Goal: Task Accomplishment & Management: Use online tool/utility

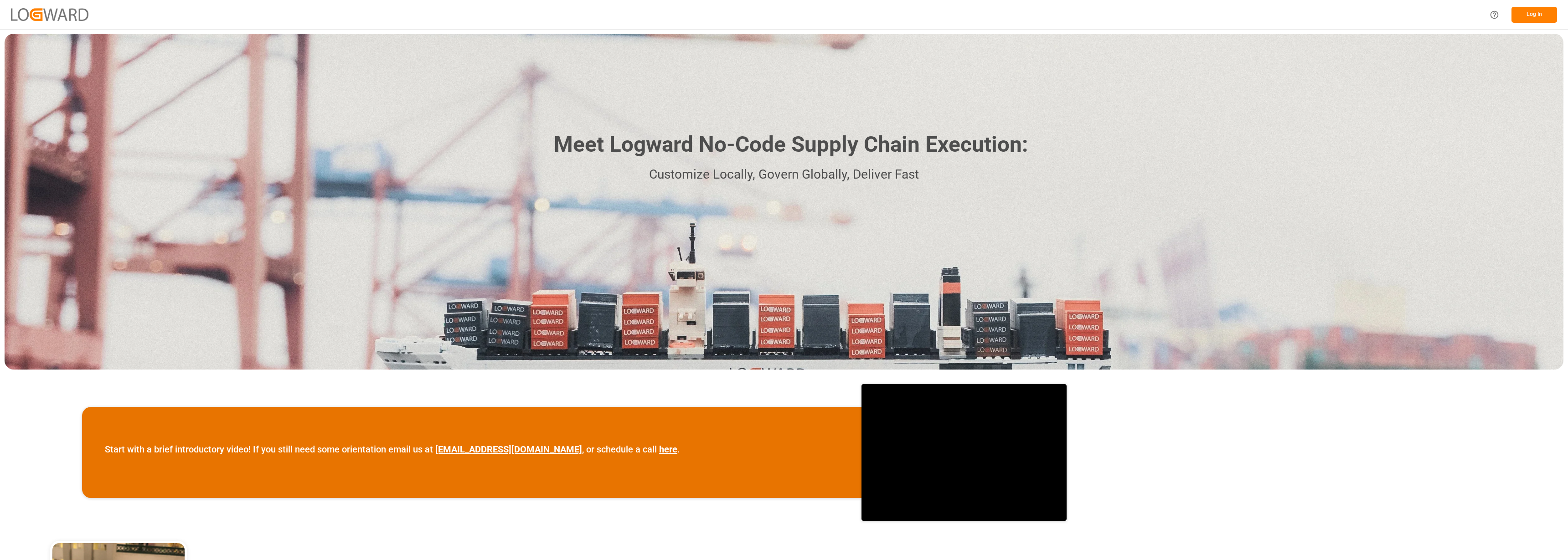
click at [1540, 13] on button "Log In" at bounding box center [1534, 15] width 45 height 16
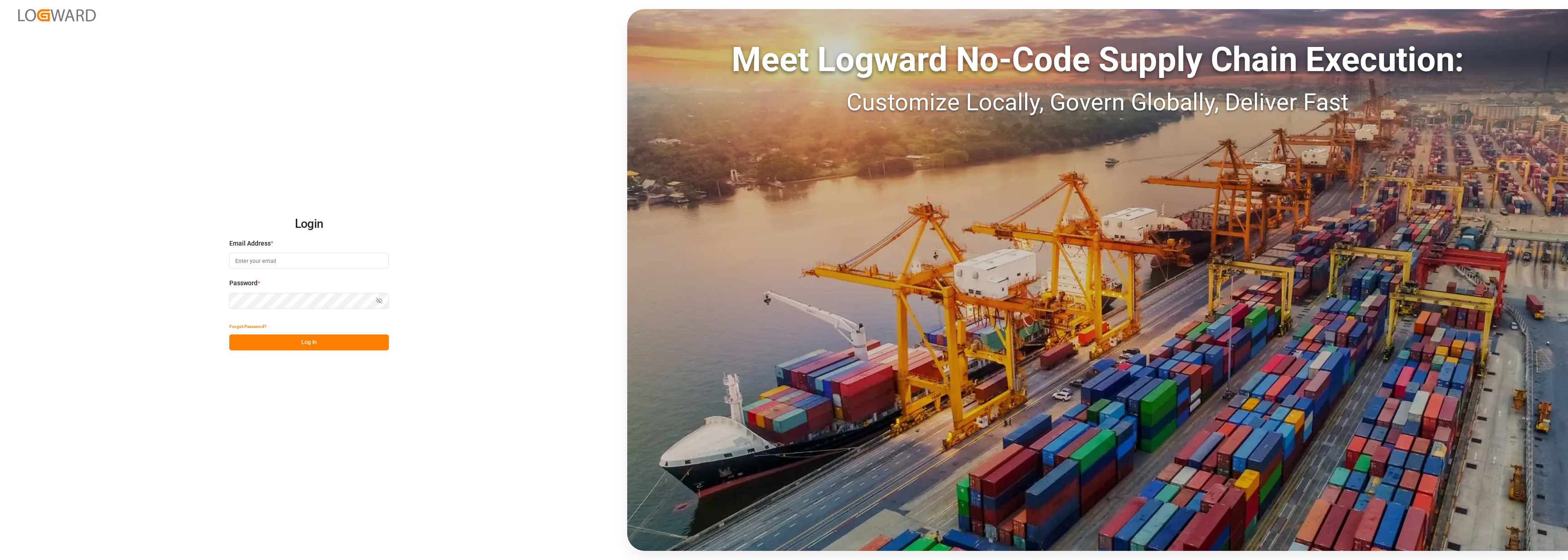
type input "[PERSON_NAME][EMAIL_ADDRESS][DOMAIN_NAME]"
click at [309, 345] on button "Log In" at bounding box center [309, 342] width 159 height 16
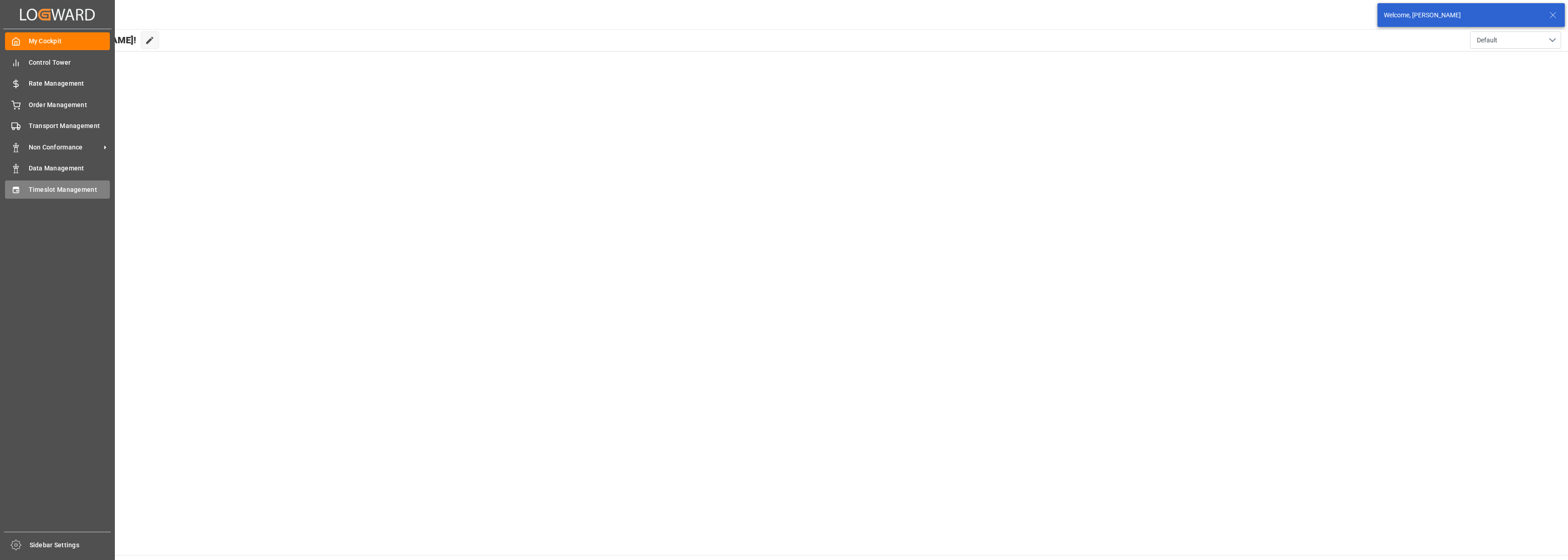
click at [44, 186] on span "Timeslot Management" at bounding box center [69, 190] width 81 height 10
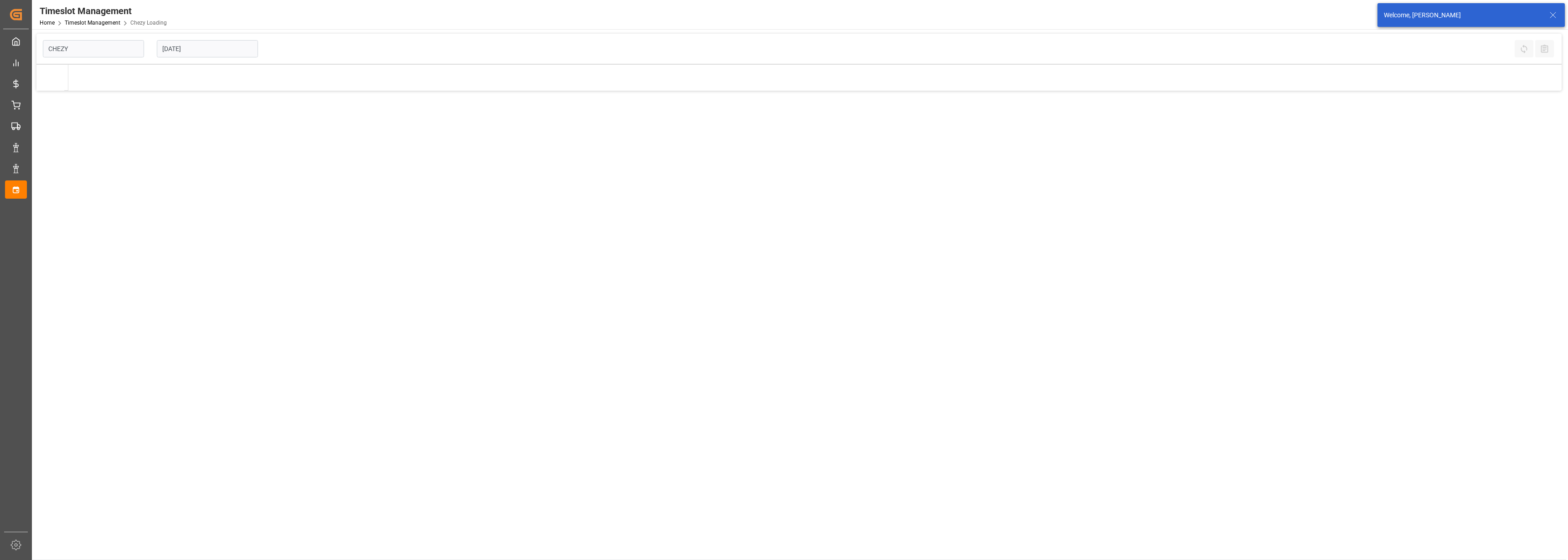
type input "Chezy Loading"
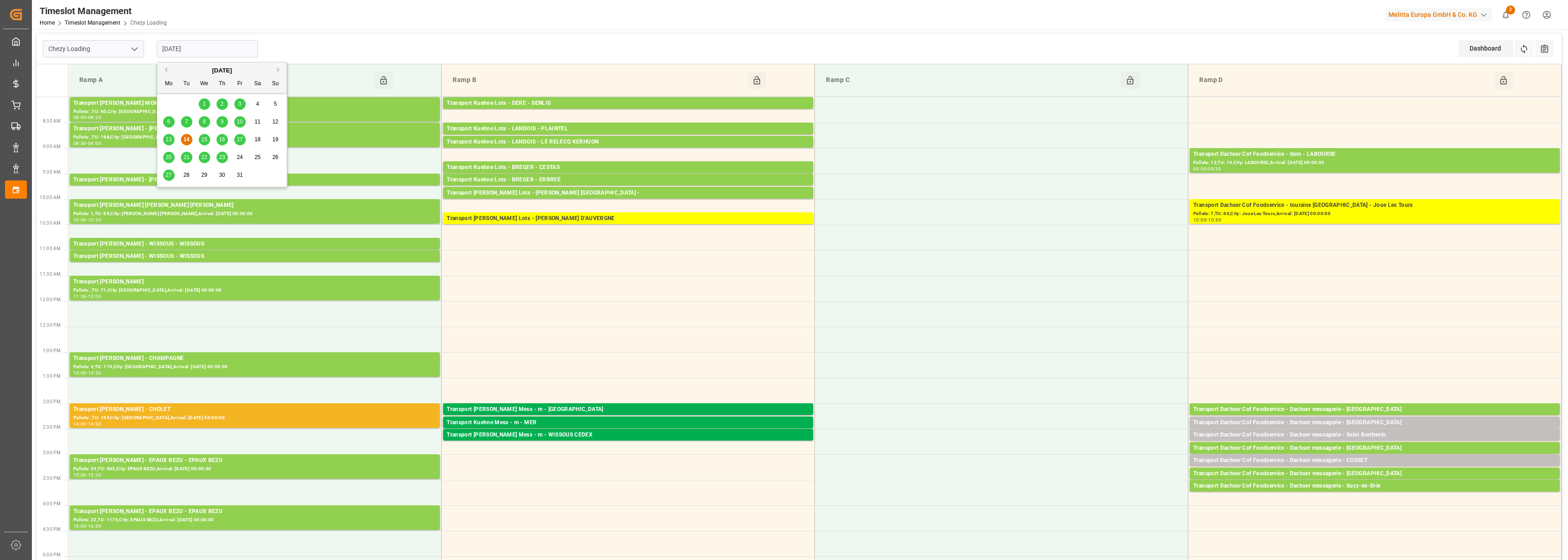
click at [198, 40] on input "[DATE]" at bounding box center [207, 48] width 101 height 17
click at [203, 138] on span "15" at bounding box center [204, 139] width 6 height 6
type input "[DATE]"
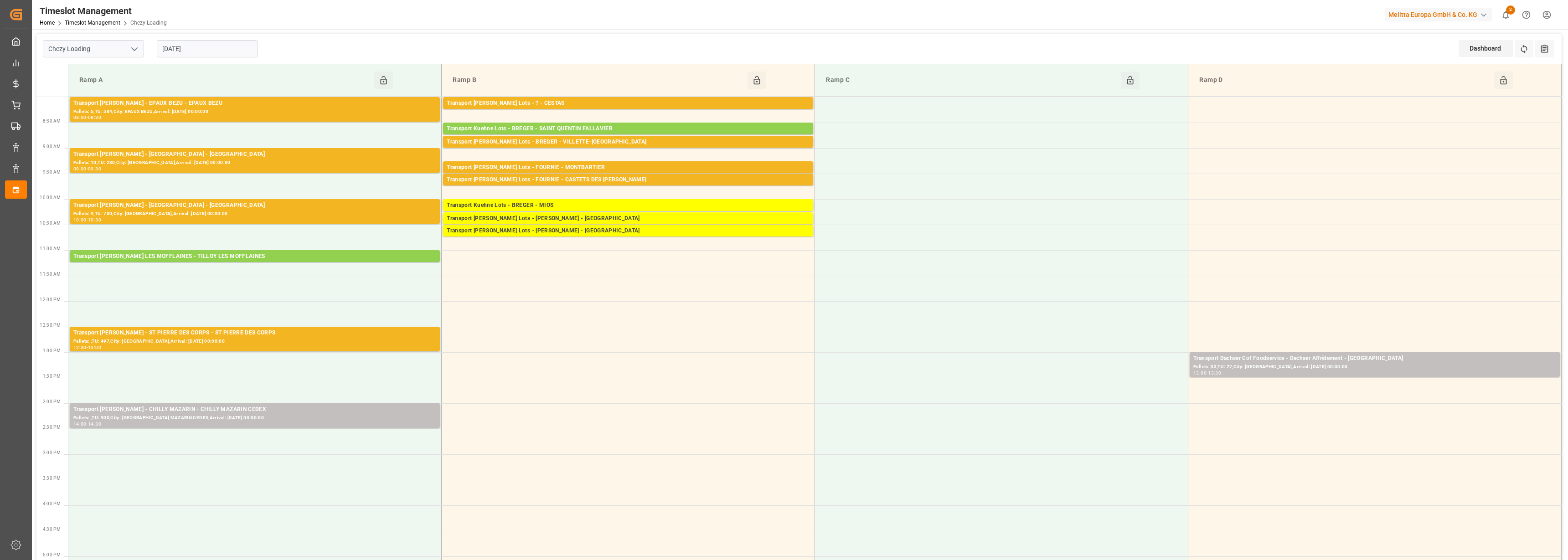
click at [135, 45] on icon "open menu" at bounding box center [135, 49] width 11 height 11
click at [105, 89] on div "Chezy Unloading" at bounding box center [94, 89] width 100 height 20
type input "Chezy Unloading"
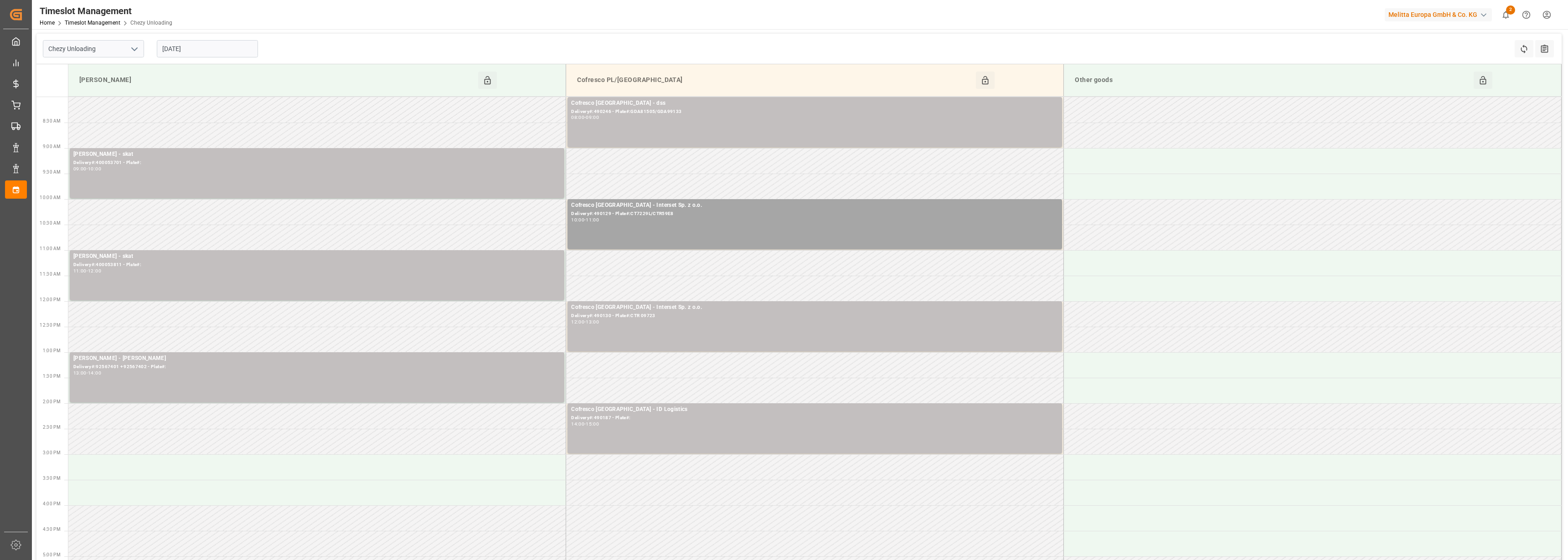
click at [183, 51] on input "[DATE]" at bounding box center [207, 48] width 101 height 17
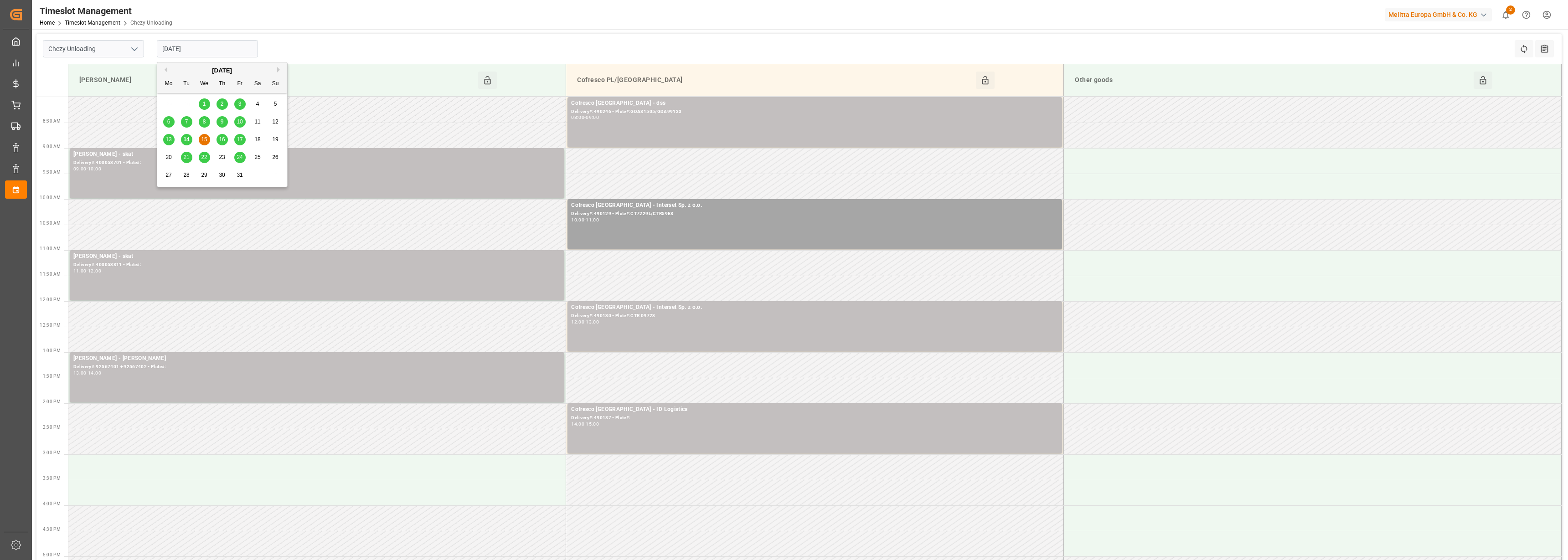
click at [186, 141] on span "14" at bounding box center [186, 139] width 6 height 6
type input "[DATE]"
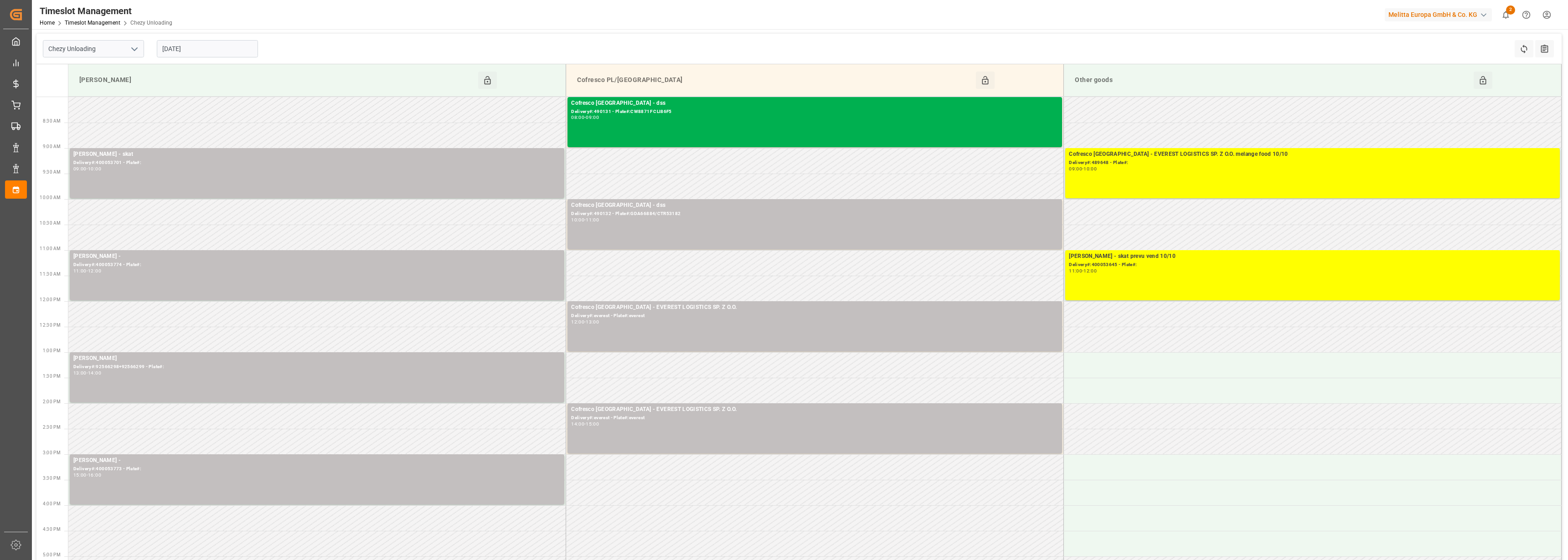
click at [205, 42] on input "[DATE]" at bounding box center [207, 48] width 101 height 17
click at [133, 47] on icon "open menu" at bounding box center [135, 49] width 11 height 11
click at [118, 67] on div "Chezy Loading" at bounding box center [94, 69] width 100 height 20
type input "Chezy Loading"
